Goal: Information Seeking & Learning: Learn about a topic

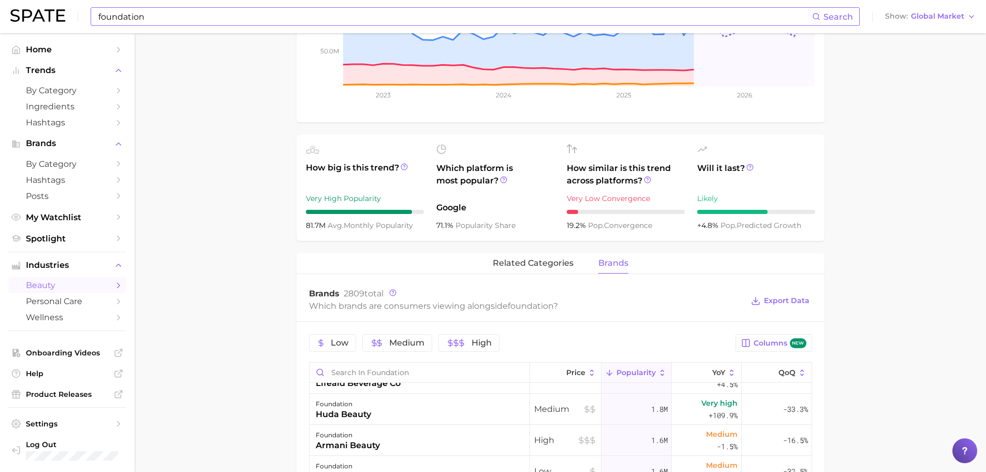
scroll to position [155, 0]
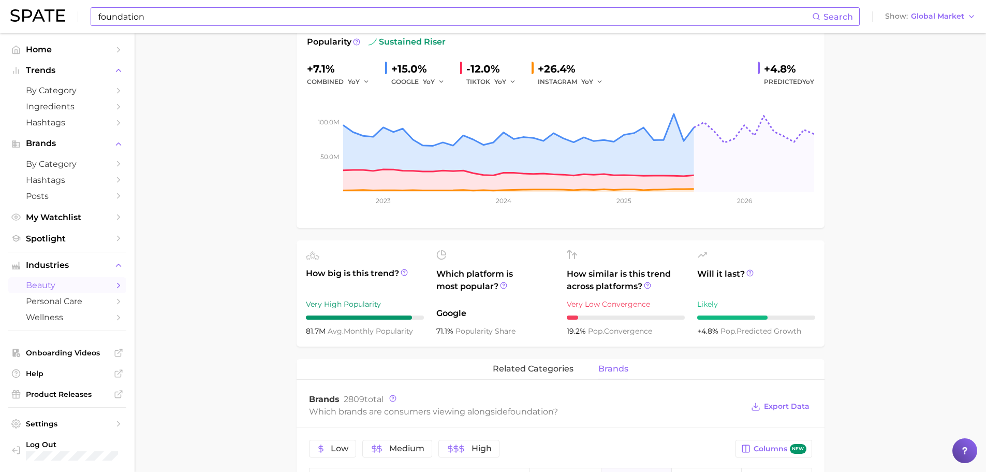
click at [140, 16] on input "foundation" at bounding box center [454, 17] width 715 height 18
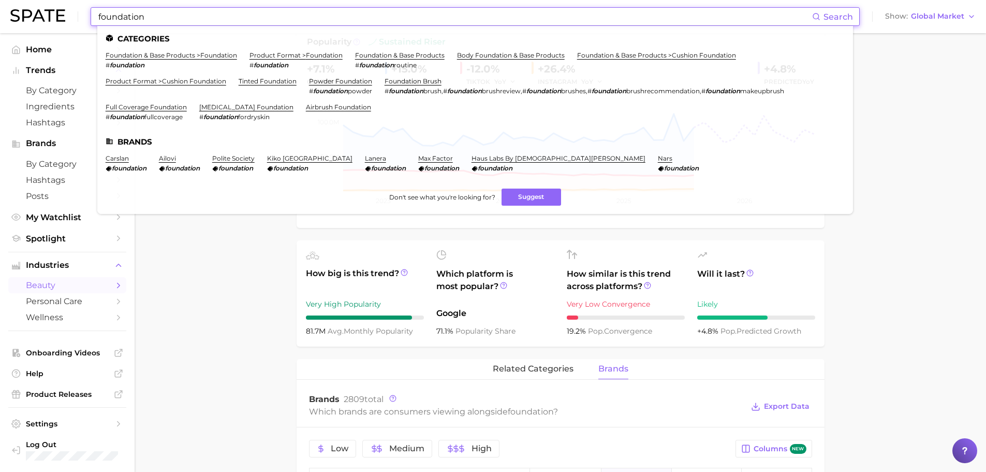
click at [139, 16] on input "foundation" at bounding box center [454, 17] width 715 height 18
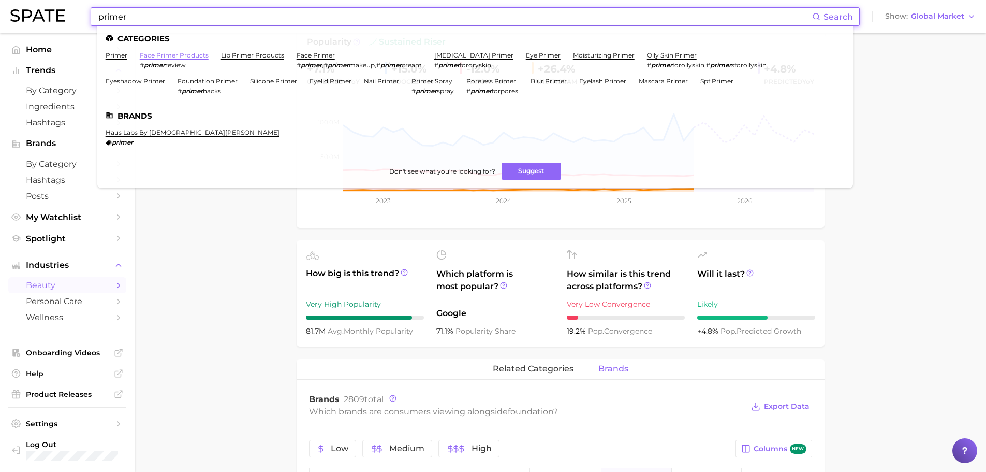
type input "primer"
click at [159, 55] on link "face primer products" at bounding box center [174, 55] width 69 height 8
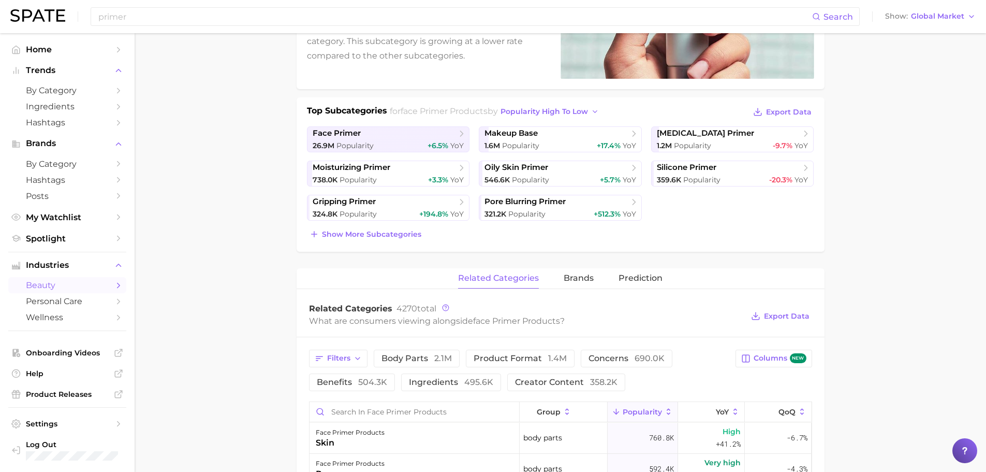
scroll to position [259, 0]
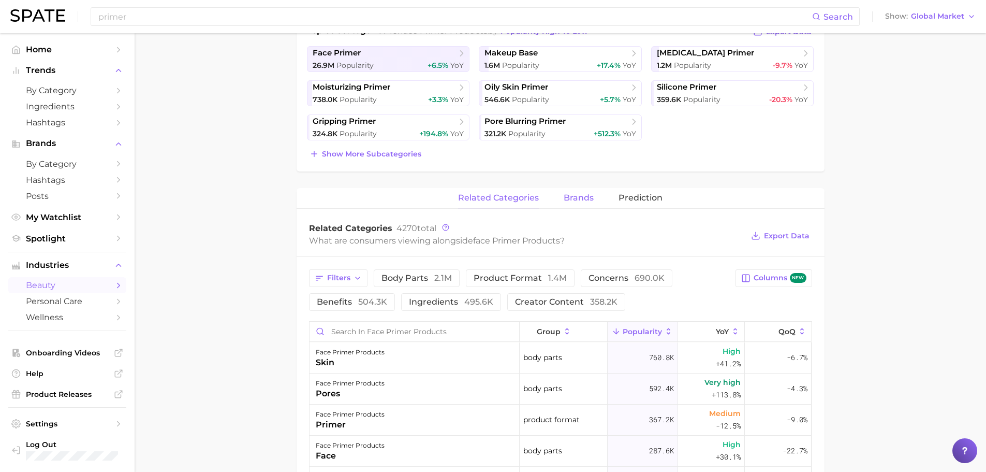
click at [588, 197] on span "brands" at bounding box center [579, 197] width 30 height 9
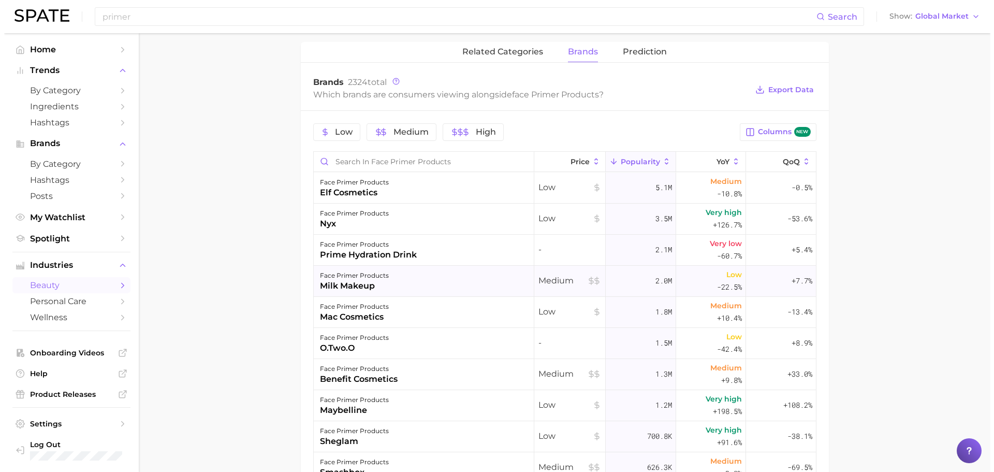
scroll to position [518, 0]
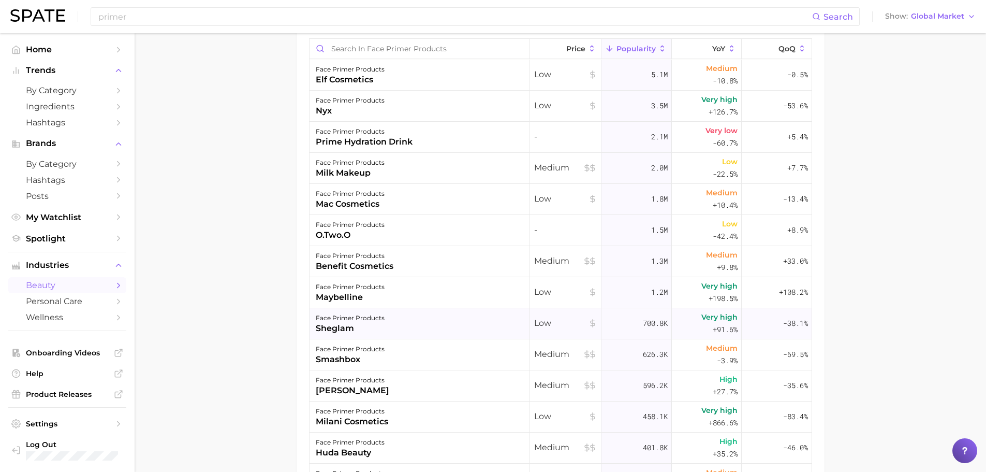
click at [370, 321] on div "face primer products" at bounding box center [350, 318] width 69 height 12
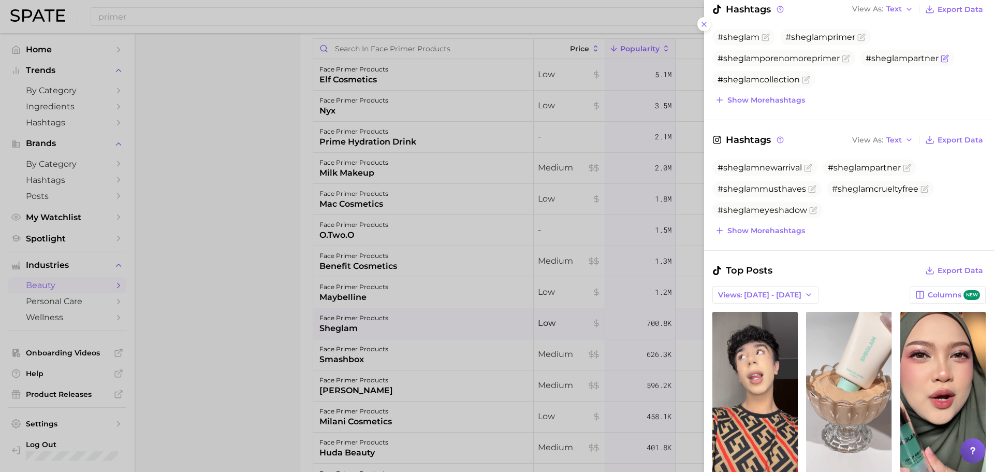
scroll to position [311, 0]
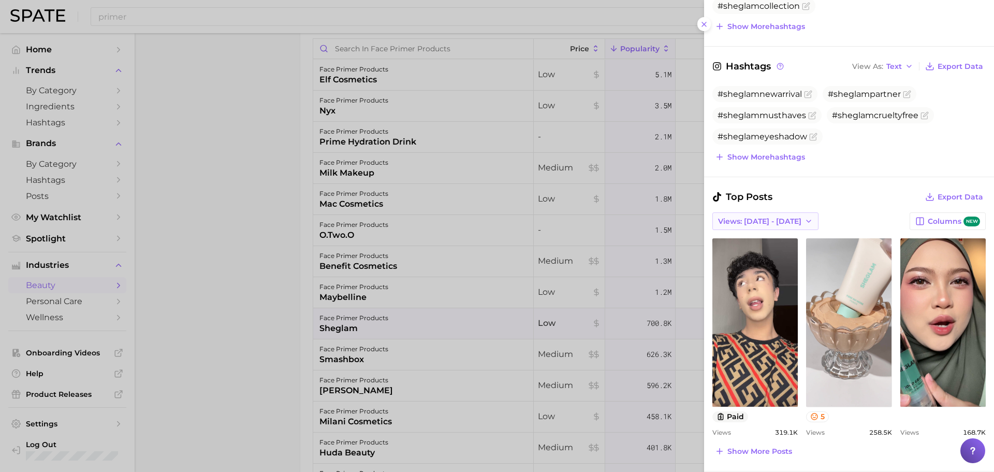
click at [777, 223] on span "Views: [DATE] - [DATE]" at bounding box center [759, 221] width 83 height 9
click at [762, 260] on button "Total Views" at bounding box center [770, 259] width 114 height 19
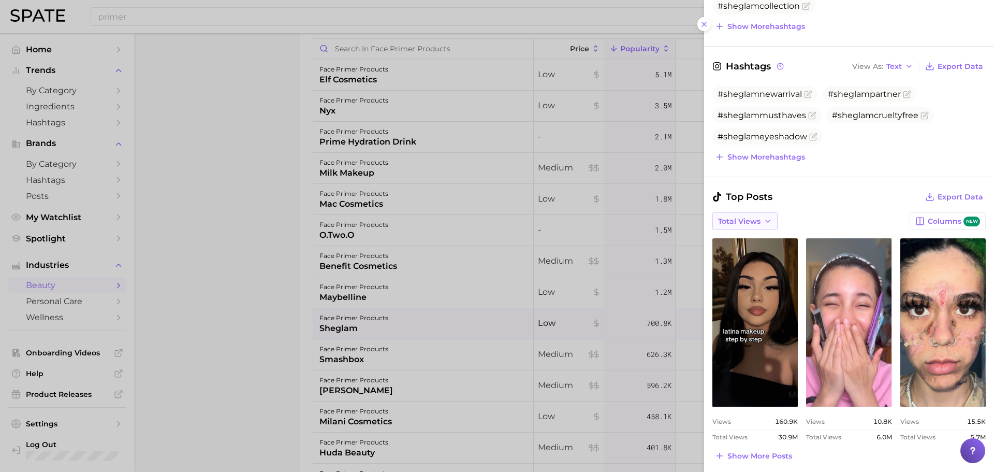
click at [766, 223] on icon "button" at bounding box center [768, 221] width 8 height 8
click at [768, 242] on span "Views: [DATE] - [DATE]" at bounding box center [759, 240] width 83 height 9
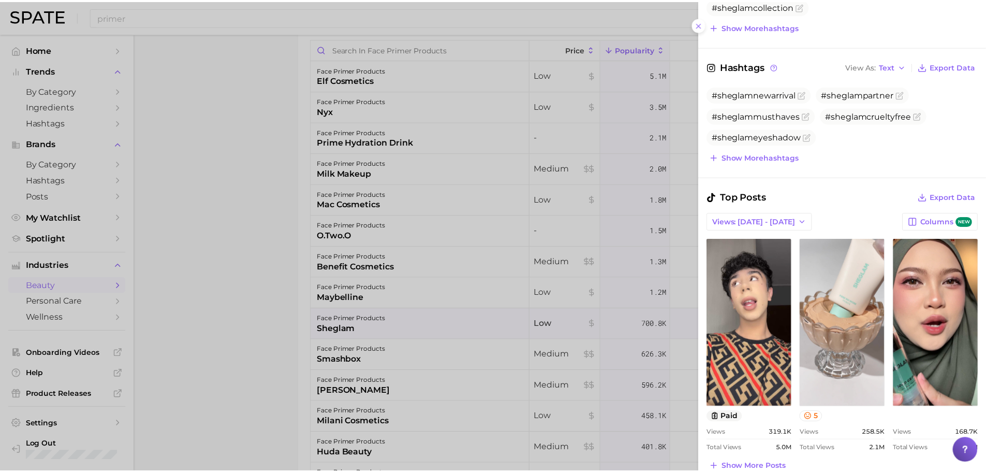
scroll to position [0, 0]
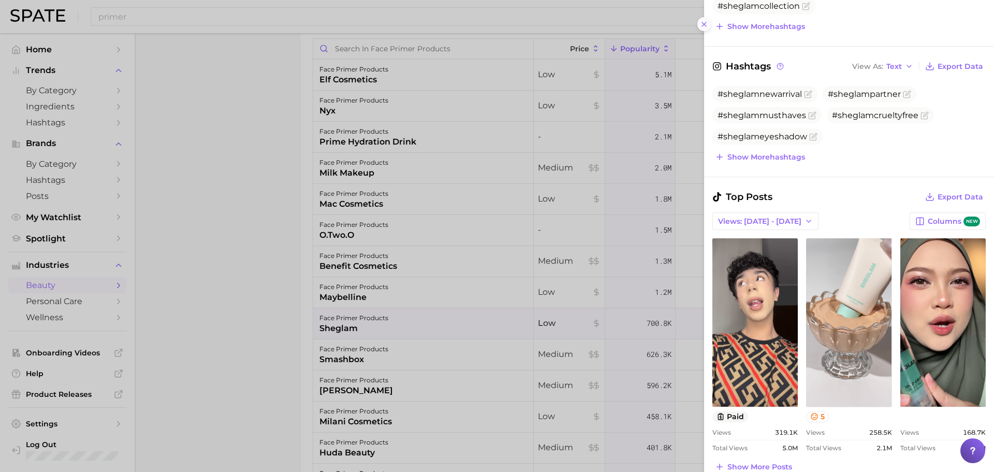
click at [703, 23] on line at bounding box center [704, 24] width 4 height 4
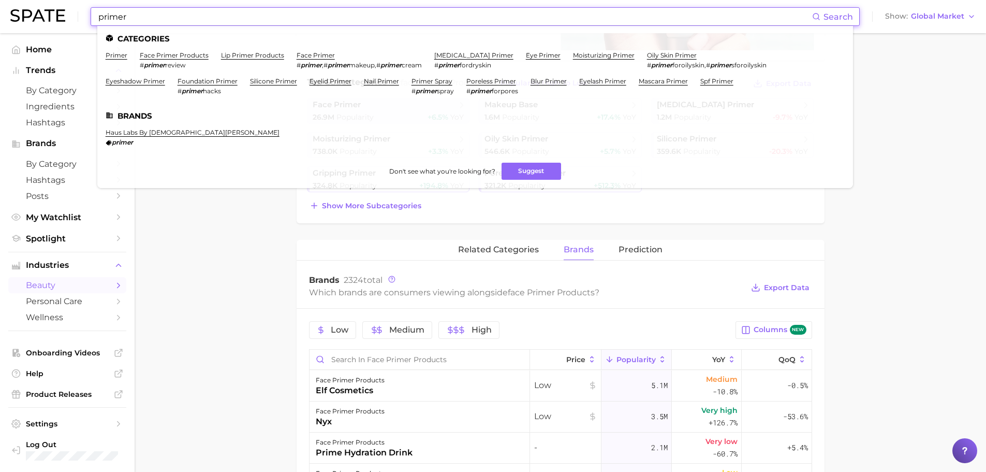
click at [151, 14] on input "primer" at bounding box center [454, 17] width 715 height 18
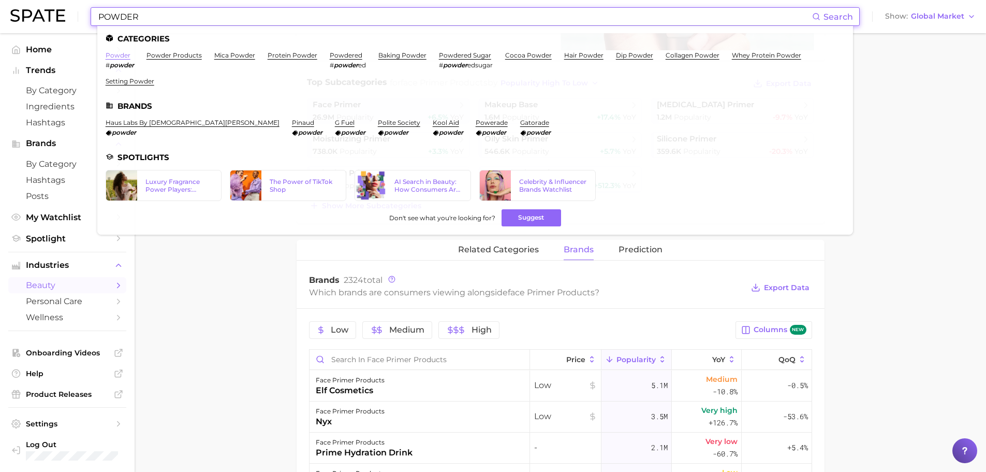
type input "POWDER"
click at [114, 57] on link "powder" at bounding box center [118, 55] width 25 height 8
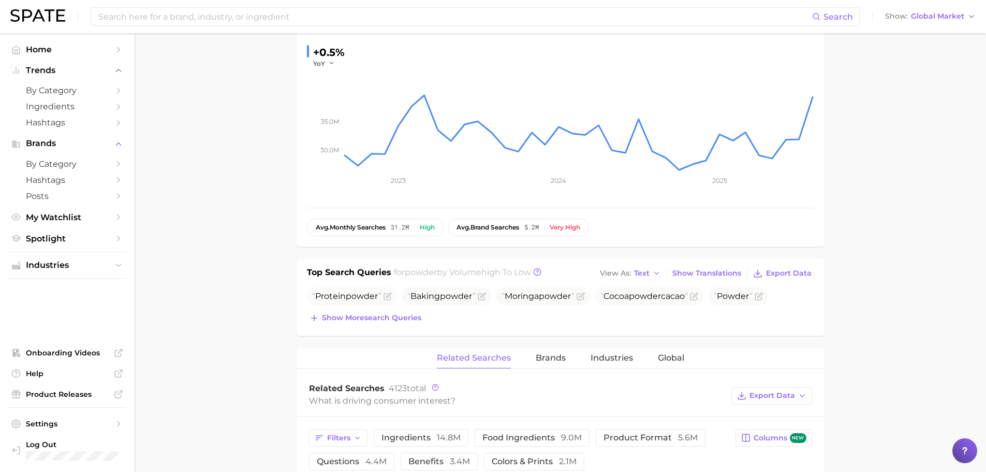
scroll to position [207, 0]
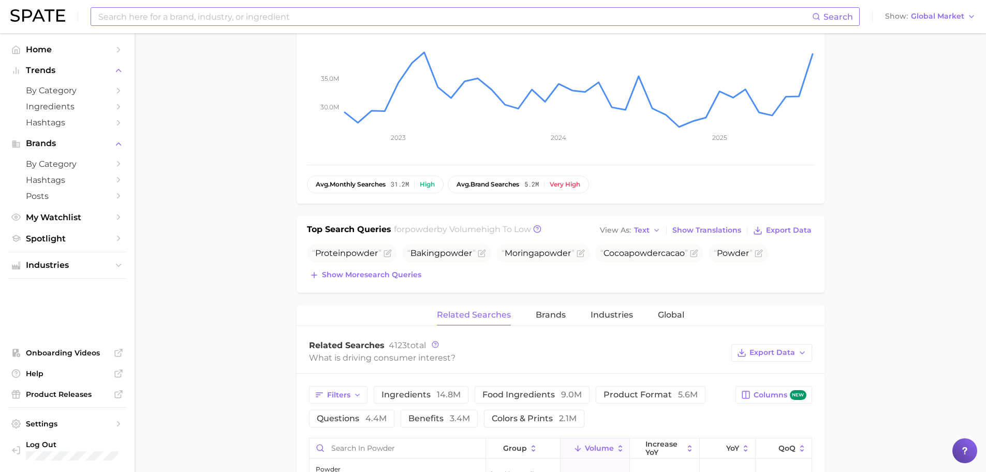
click at [200, 14] on input at bounding box center [454, 17] width 715 height 18
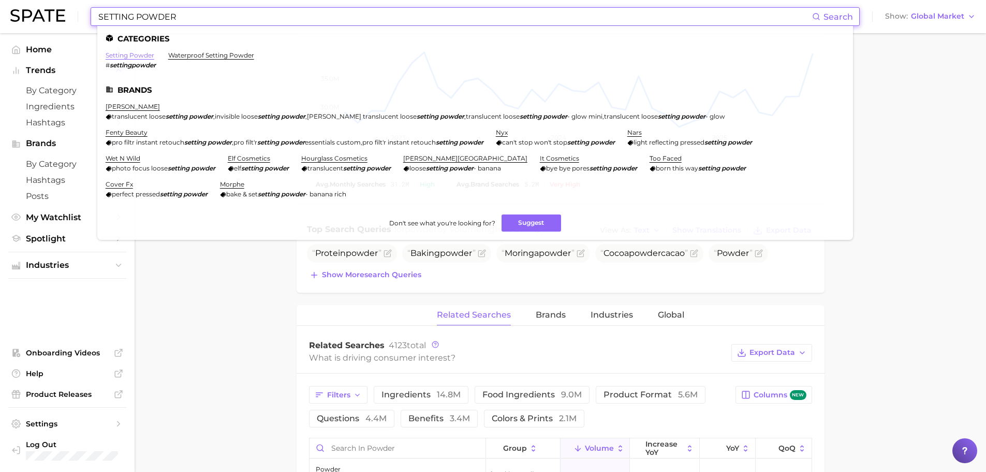
click at [134, 58] on link "setting powder" at bounding box center [130, 55] width 49 height 8
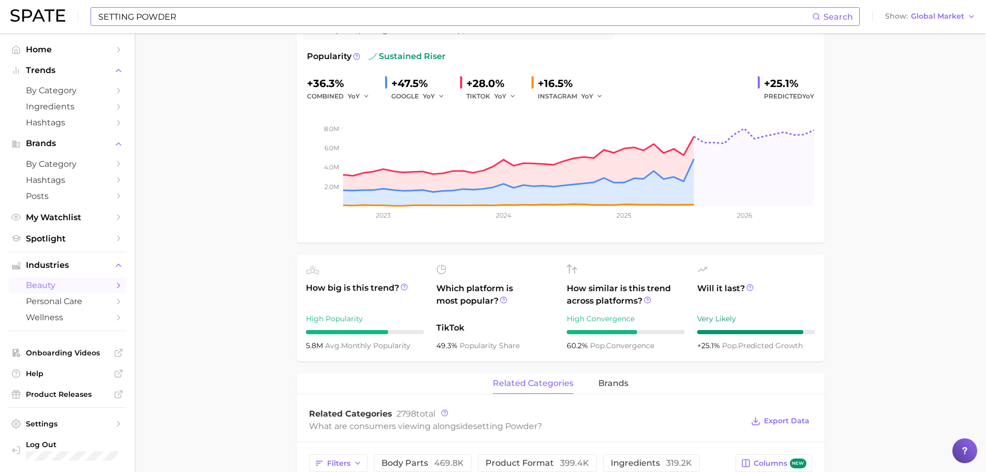
scroll to position [155, 0]
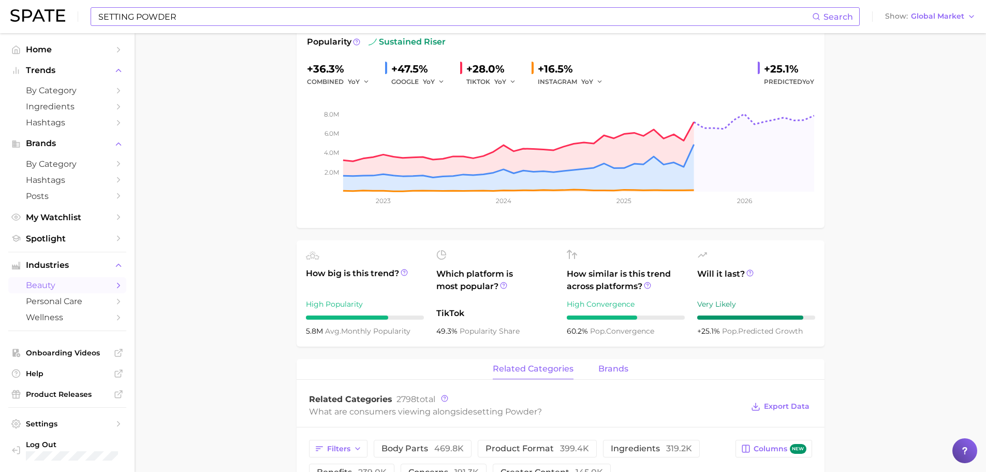
click at [613, 364] on span "brands" at bounding box center [614, 368] width 30 height 9
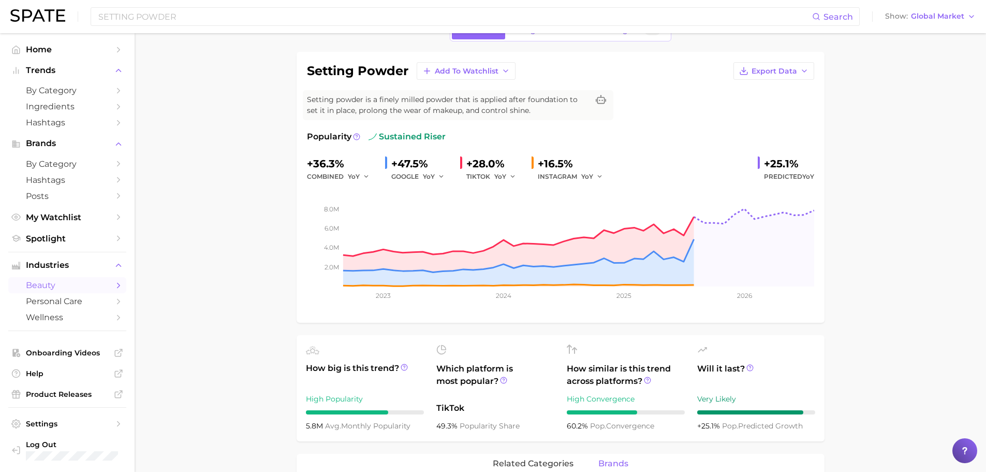
scroll to position [52, 0]
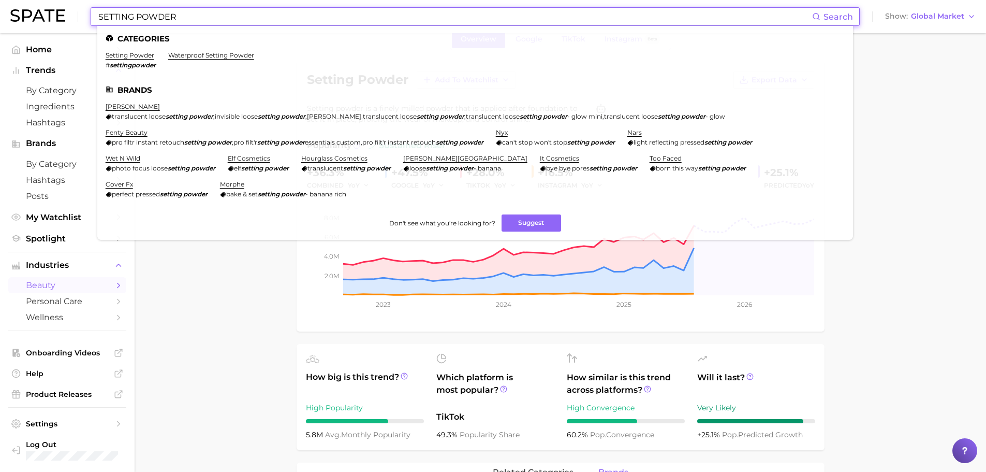
click at [159, 23] on input "SETTING POWDER" at bounding box center [454, 17] width 715 height 18
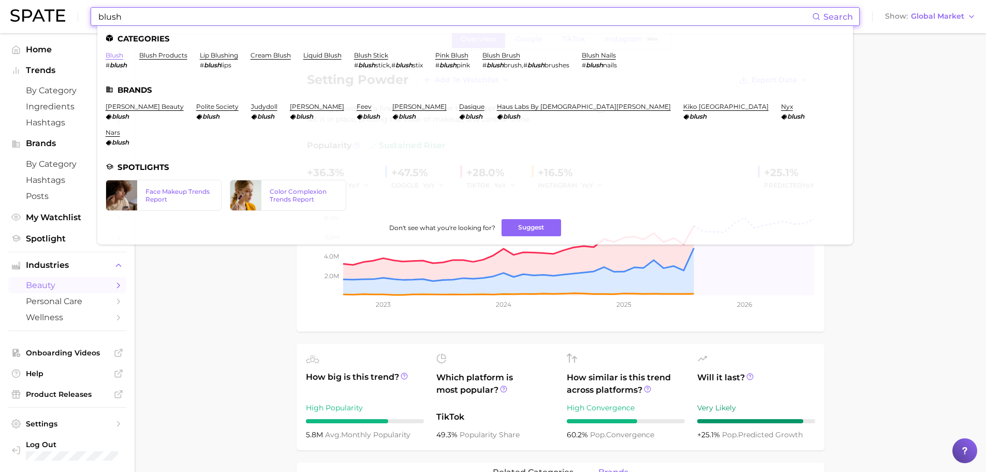
click at [111, 52] on link "blush" at bounding box center [115, 55] width 18 height 8
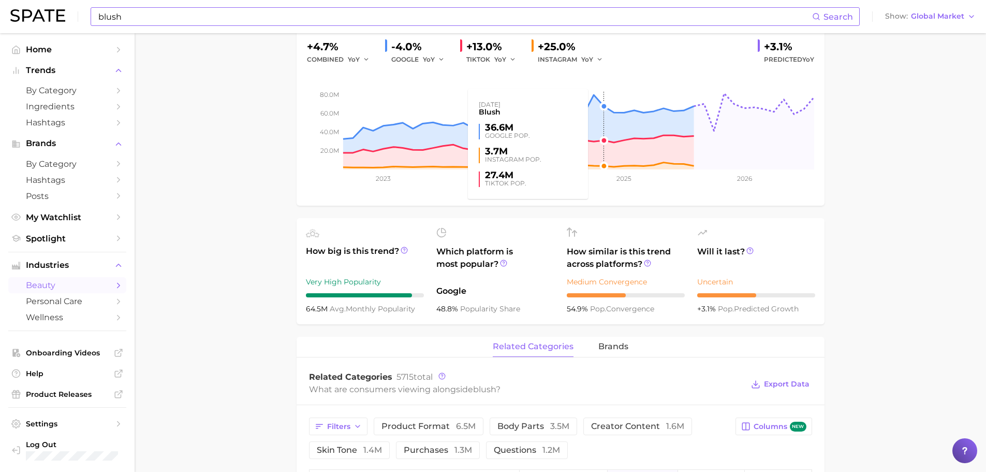
scroll to position [207, 0]
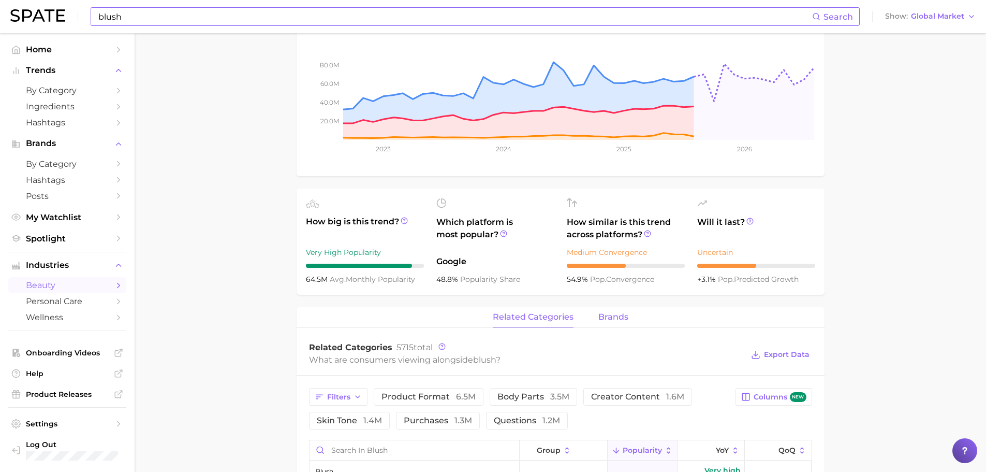
click at [614, 311] on button "brands" at bounding box center [614, 317] width 30 height 20
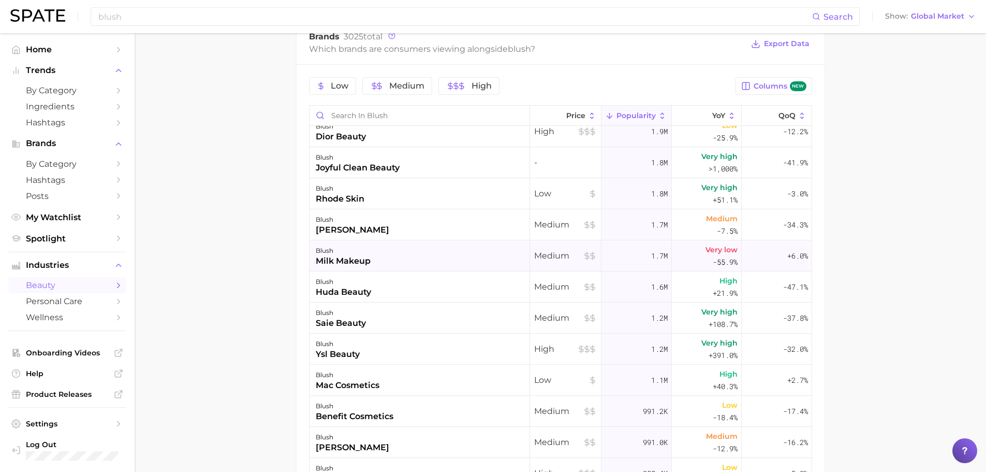
scroll to position [0, 0]
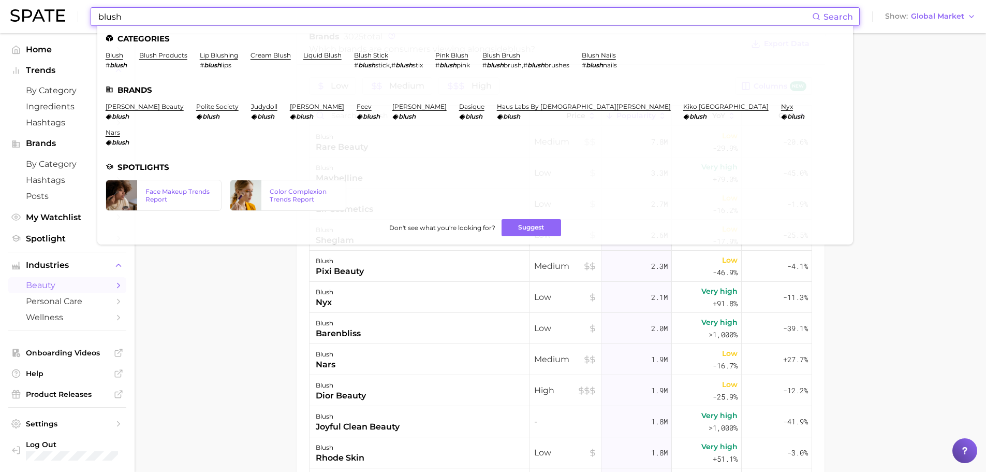
click at [133, 13] on input "blush" at bounding box center [454, 17] width 715 height 18
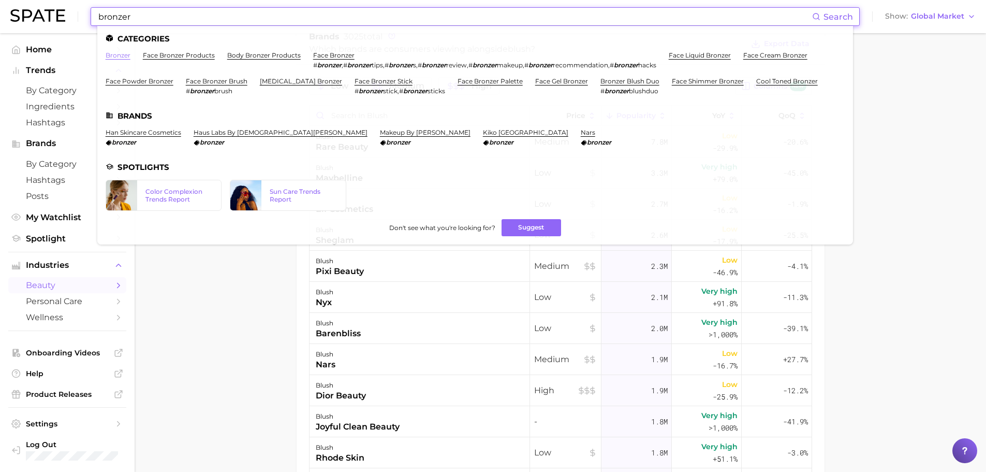
type input "bronzer"
click at [127, 56] on link "bronzer" at bounding box center [118, 55] width 25 height 8
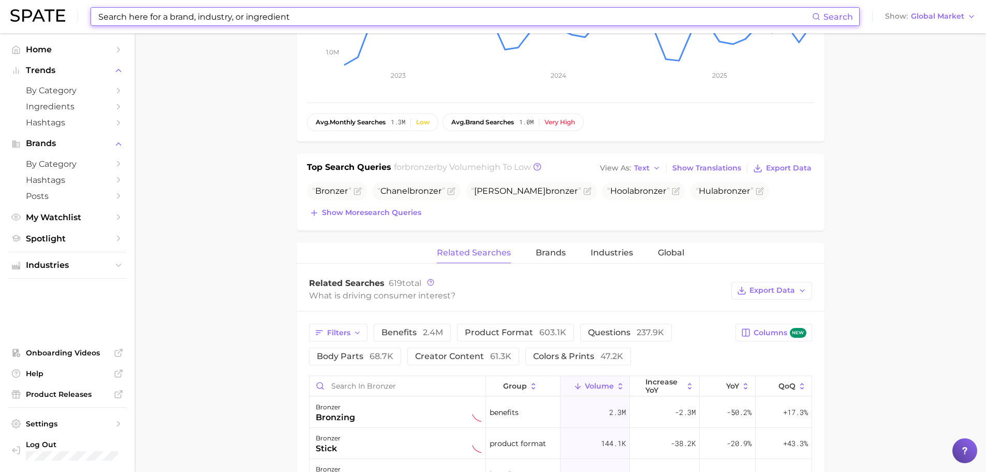
scroll to position [259, 0]
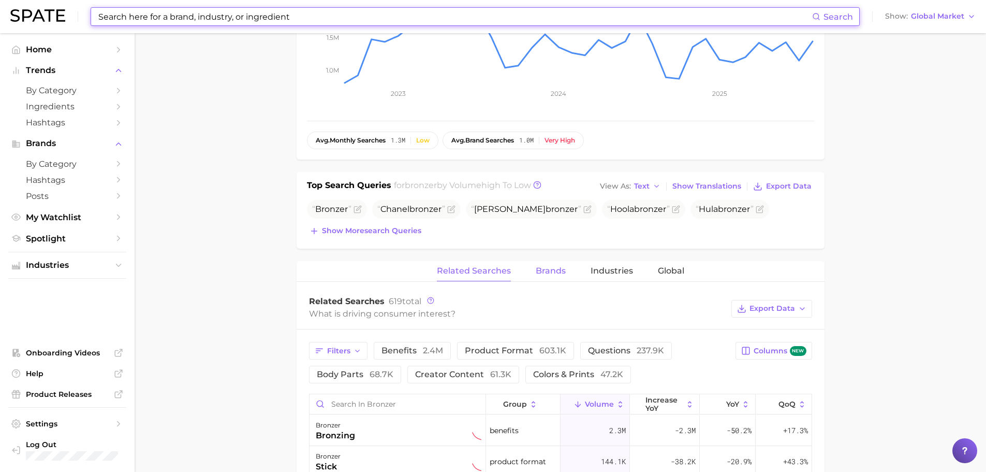
click at [549, 272] on span "Brands" at bounding box center [551, 270] width 30 height 9
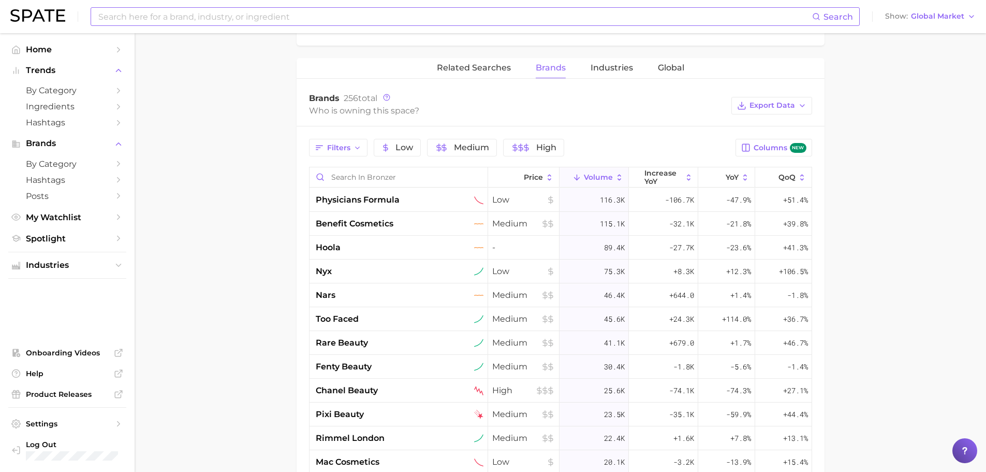
scroll to position [466, 0]
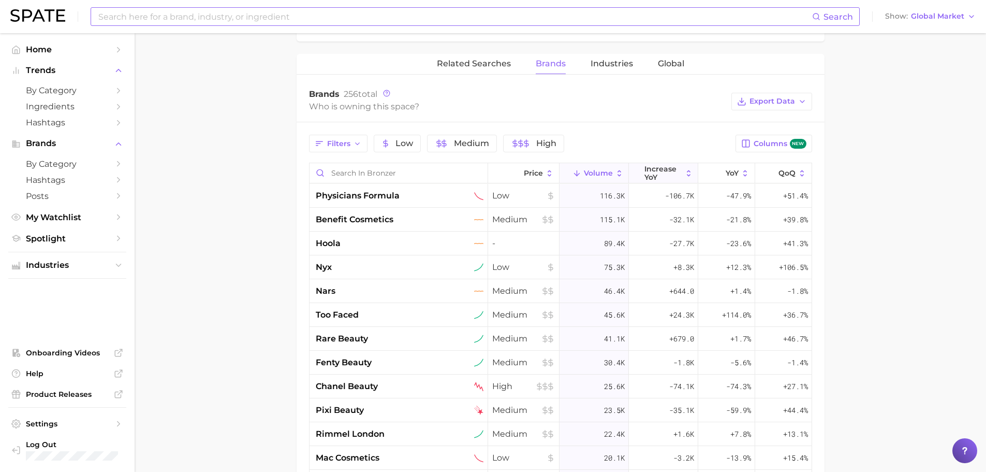
click at [666, 177] on span "increase YoY" at bounding box center [664, 173] width 38 height 17
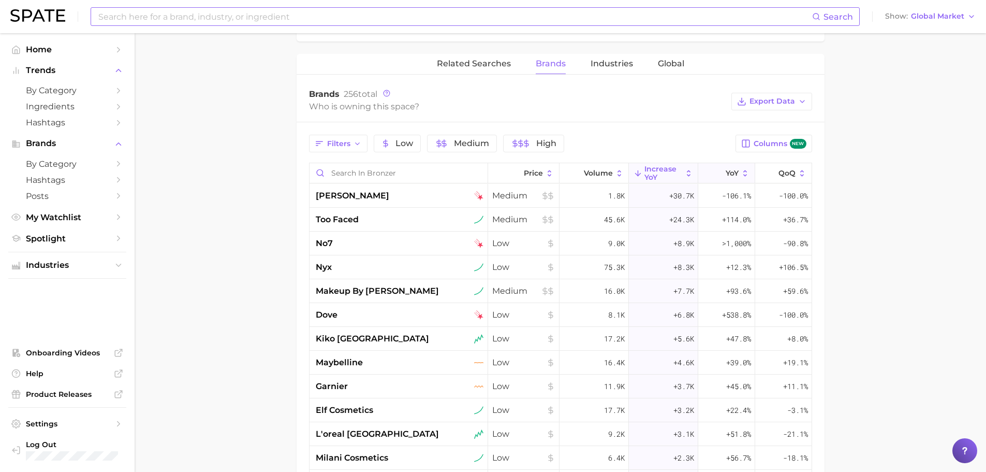
click at [715, 177] on icon at bounding box center [719, 173] width 9 height 9
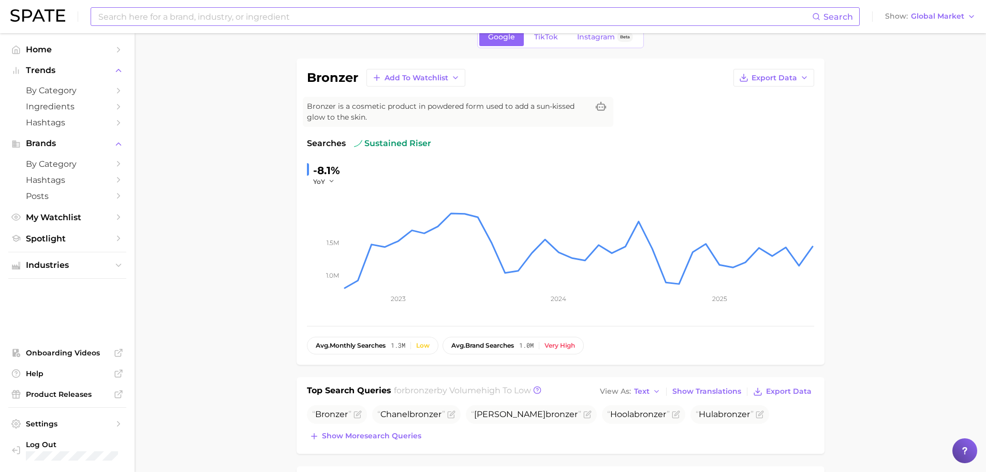
scroll to position [0, 0]
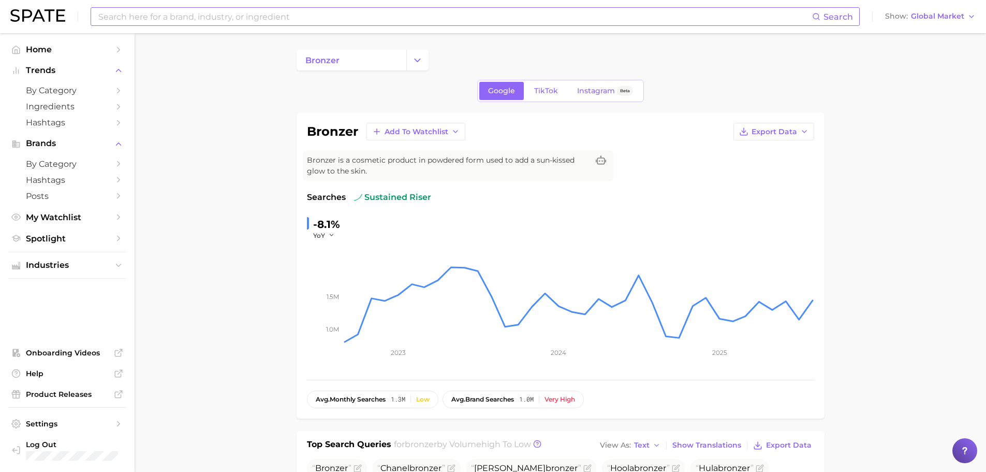
click at [190, 12] on input at bounding box center [454, 17] width 715 height 18
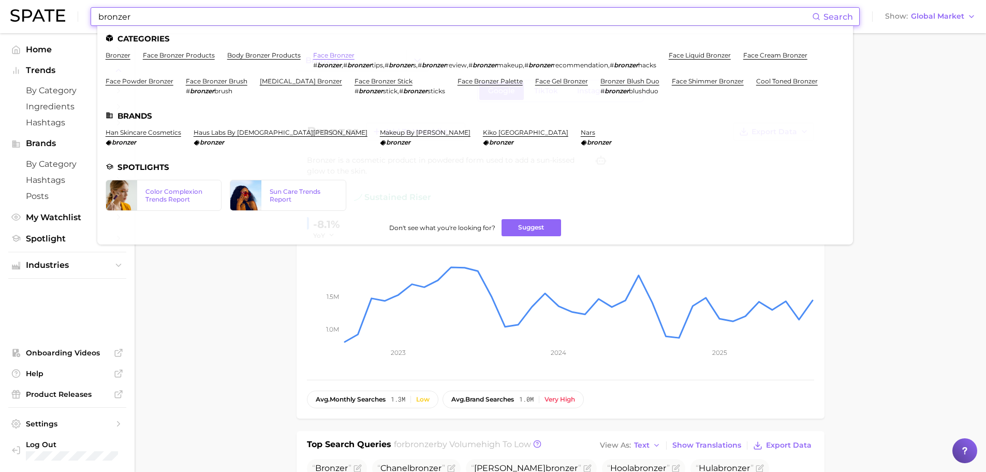
type input "bronzer"
click at [322, 54] on link "face bronzer" at bounding box center [333, 55] width 41 height 8
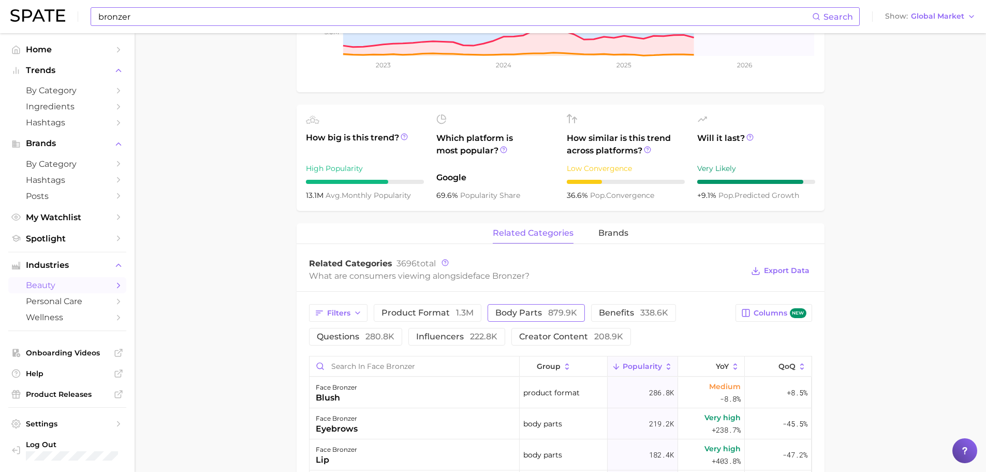
scroll to position [362, 0]
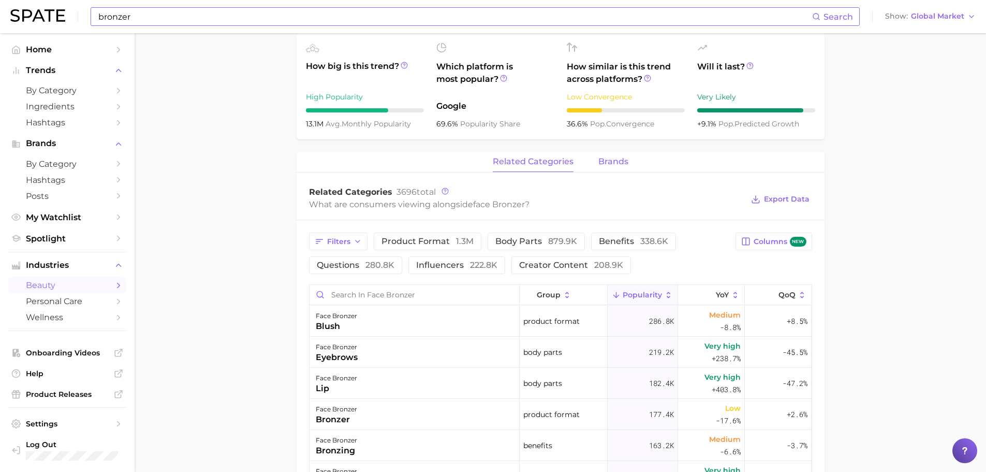
click at [608, 163] on span "brands" at bounding box center [614, 161] width 30 height 9
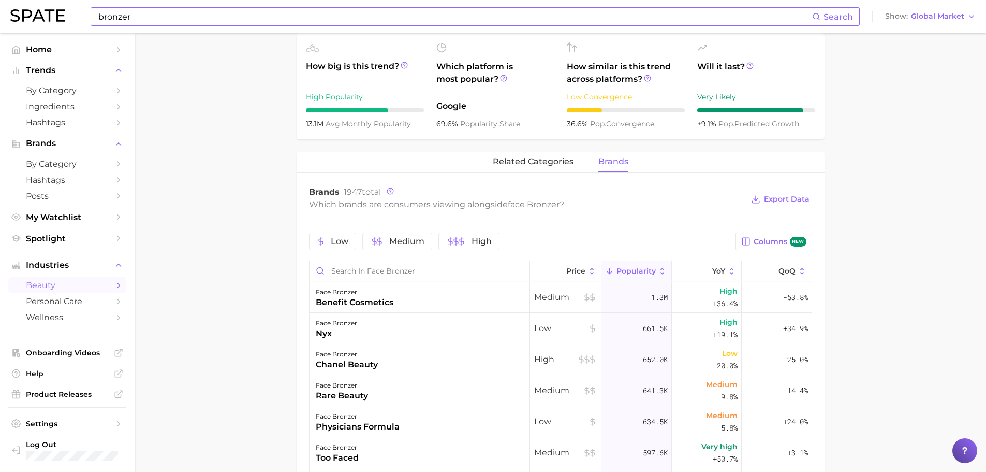
scroll to position [414, 0]
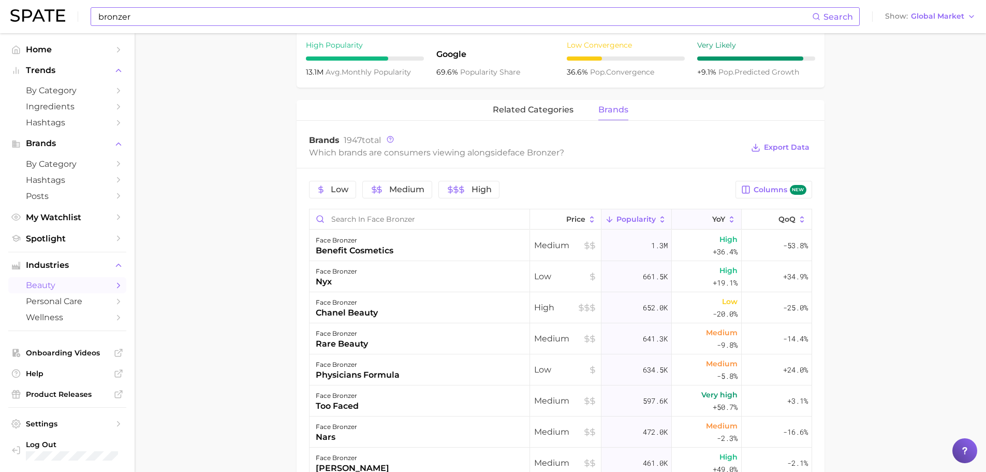
click at [688, 222] on button "YoY" at bounding box center [707, 219] width 70 height 20
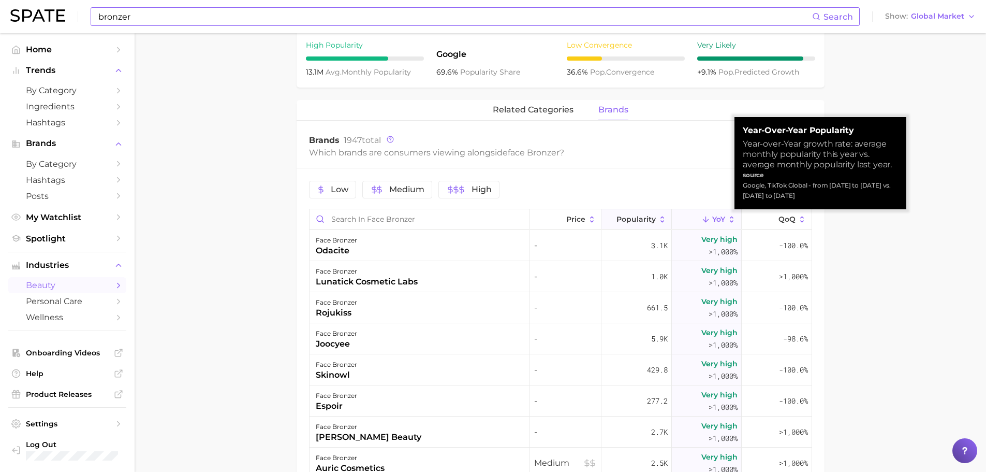
click at [630, 216] on span "Popularity" at bounding box center [636, 219] width 39 height 8
